Goal: Task Accomplishment & Management: Use online tool/utility

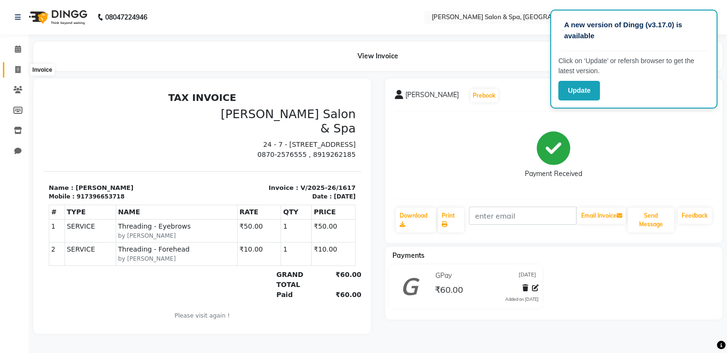
click at [17, 69] on icon at bounding box center [17, 69] width 5 height 7
select select "service"
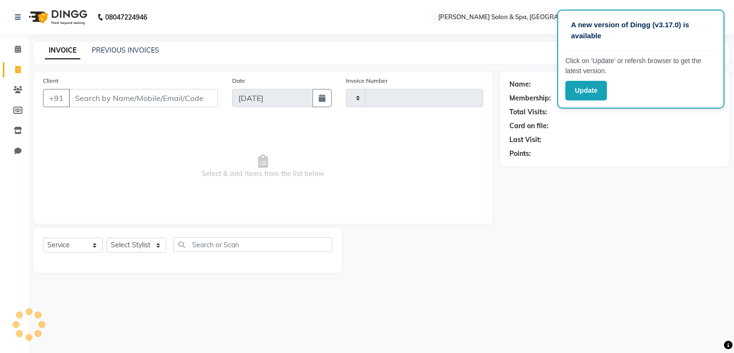
type input "1618"
select select "67"
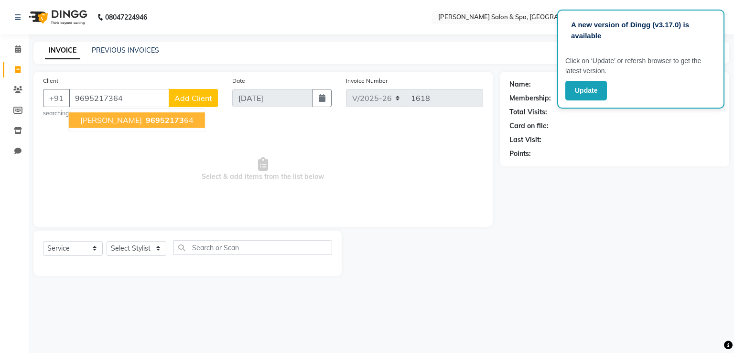
type input "9695217364"
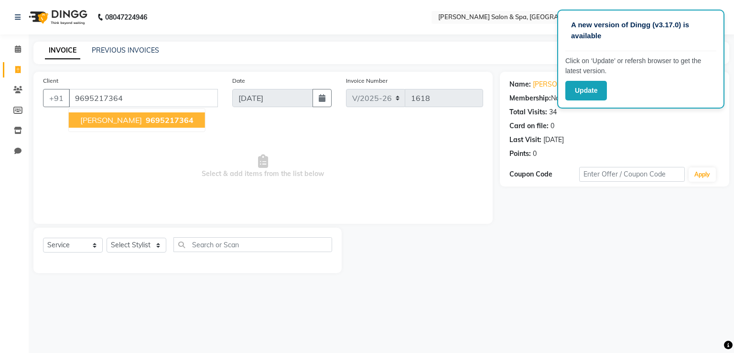
click at [146, 125] on span "9695217364" at bounding box center [170, 120] width 48 height 10
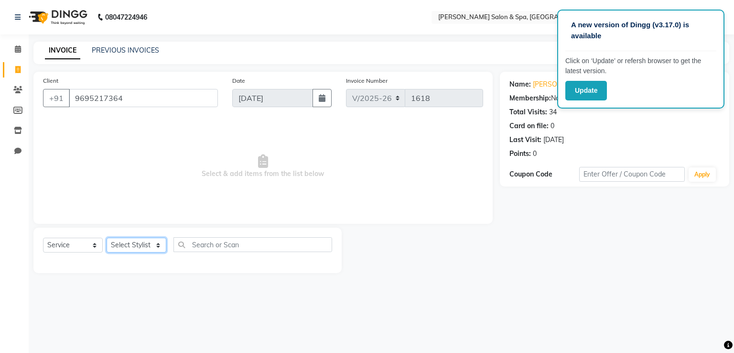
click at [152, 250] on select "Select Stylist [PERSON_NAME] Receptionist [PERSON_NAME] [PERSON_NAME]" at bounding box center [137, 245] width 60 height 15
select select "2479"
click at [107, 238] on select "Select Stylist [PERSON_NAME] Receptionist [PERSON_NAME] [PERSON_NAME]" at bounding box center [137, 245] width 60 height 15
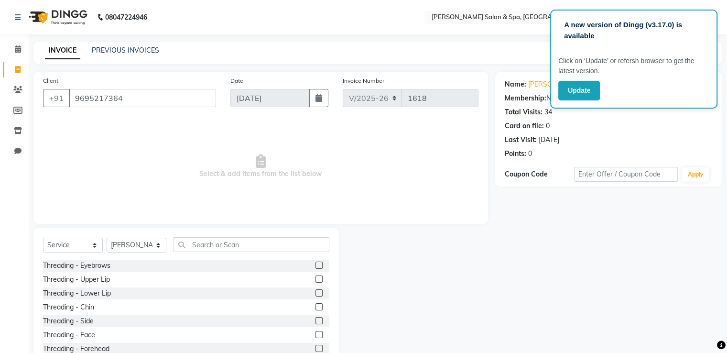
click at [316, 266] on label at bounding box center [319, 264] width 7 height 7
click at [316, 266] on input "checkbox" at bounding box center [319, 265] width 6 height 6
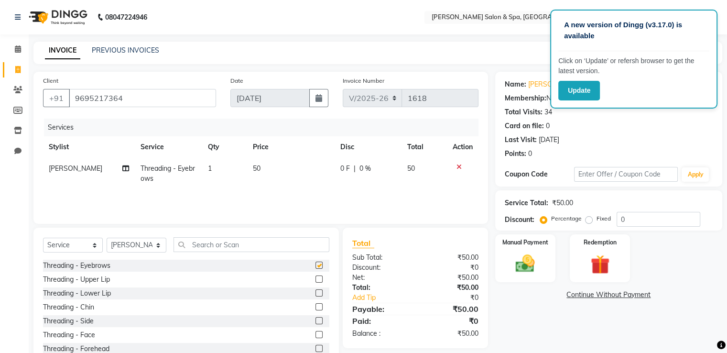
checkbox input "false"
click at [316, 278] on label at bounding box center [319, 278] width 7 height 7
click at [316, 278] on input "checkbox" at bounding box center [319, 279] width 6 height 6
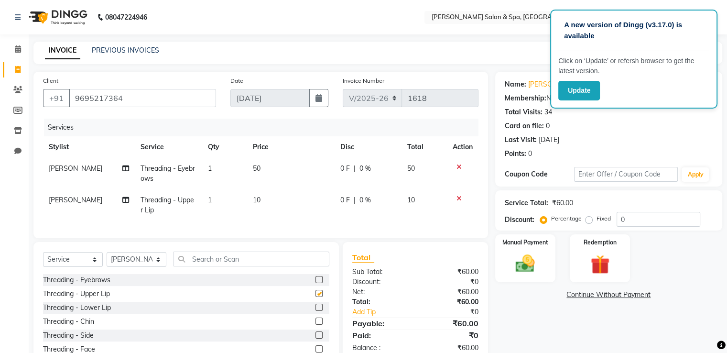
checkbox input "false"
click at [536, 256] on img at bounding box center [525, 263] width 32 height 23
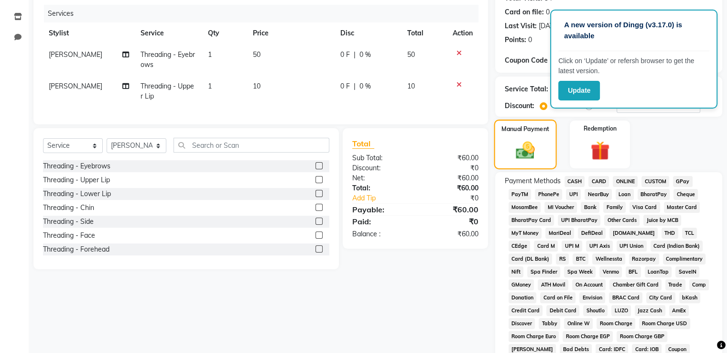
scroll to position [115, 0]
click at [685, 183] on span "GPay" at bounding box center [683, 180] width 20 height 11
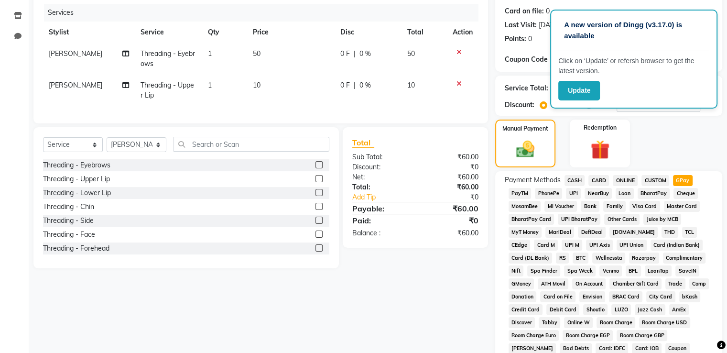
scroll to position [291, 0]
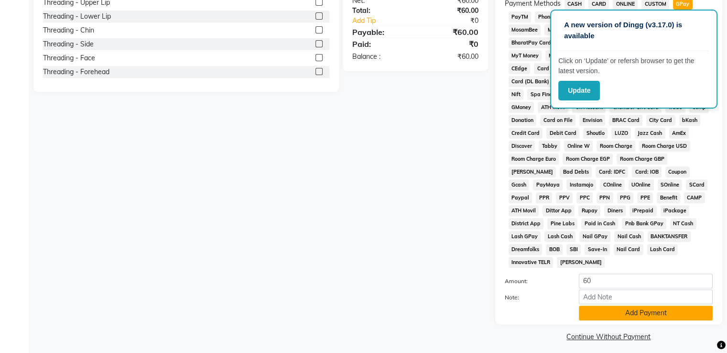
click at [654, 308] on button "Add Payment" at bounding box center [646, 312] width 134 height 15
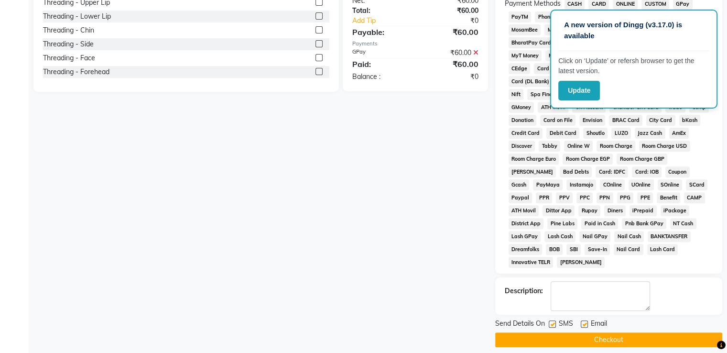
click at [640, 338] on button "Checkout" at bounding box center [608, 339] width 227 height 15
